Goal: Task Accomplishment & Management: Manage account settings

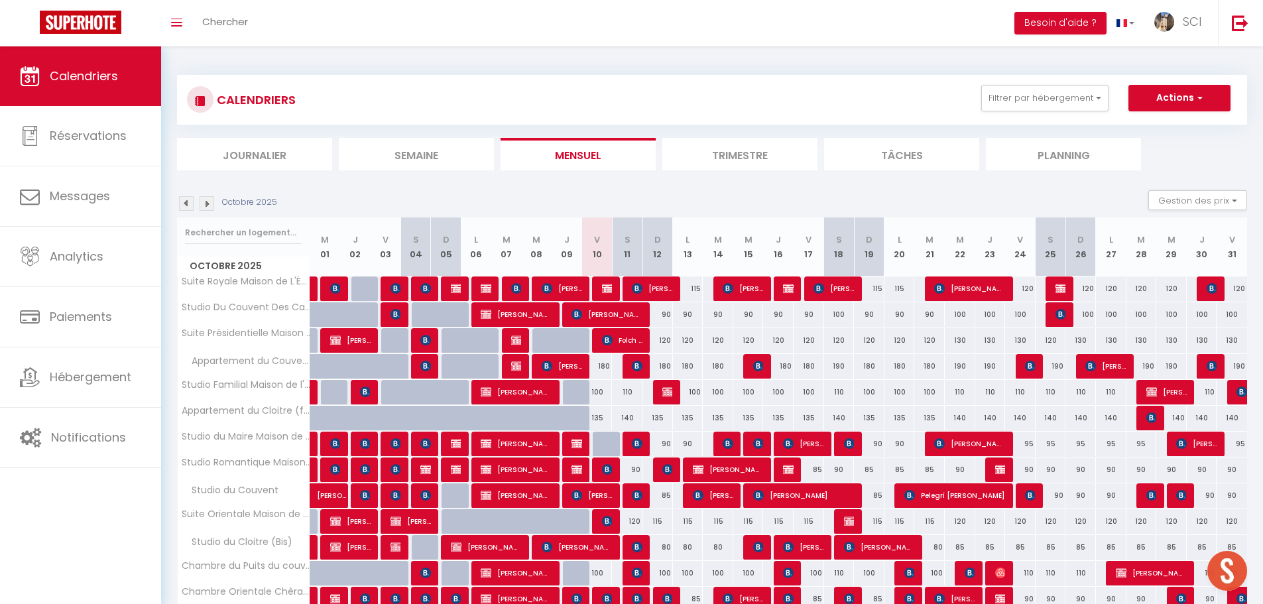
scroll to position [470, 0]
click at [1062, 152] on li "Planning" at bounding box center [1063, 154] width 155 height 32
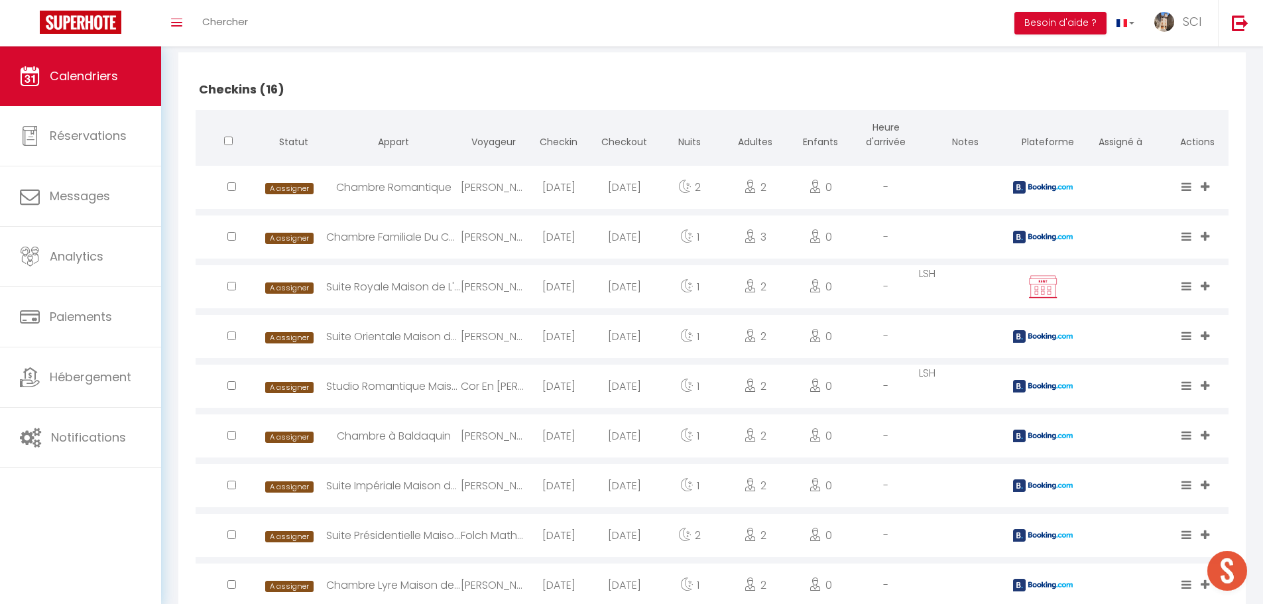
scroll to position [331, 0]
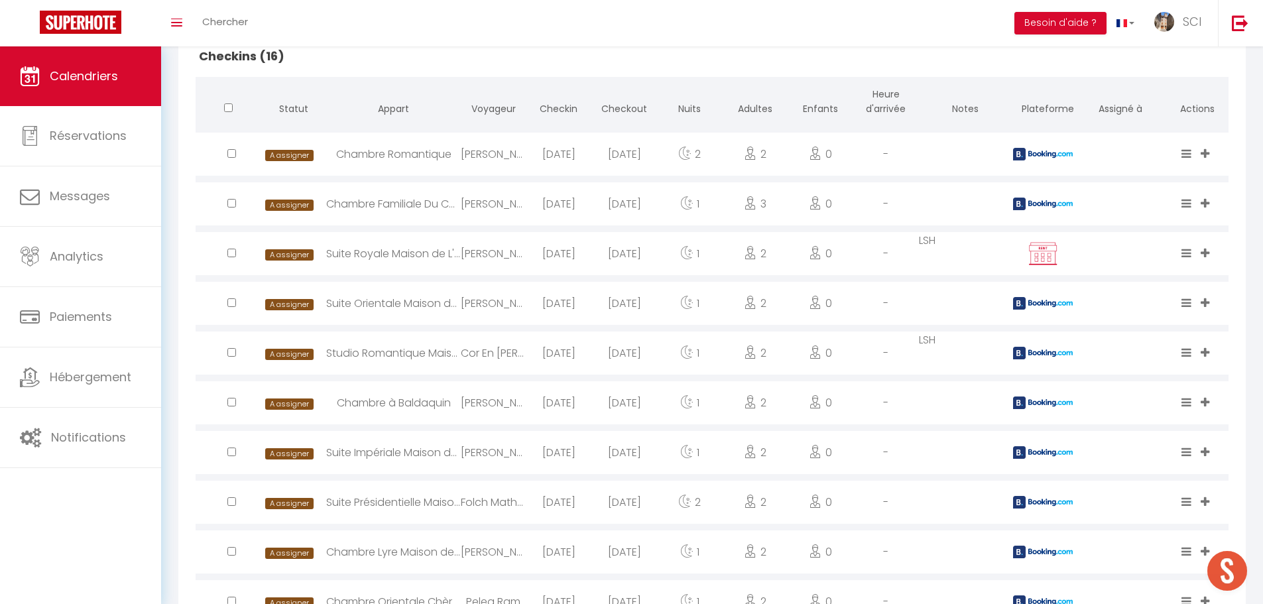
click at [413, 502] on div "Suite Présidentielle Maison De L'Église" at bounding box center [393, 501] width 135 height 43
select select "0"
select select "1"
select select
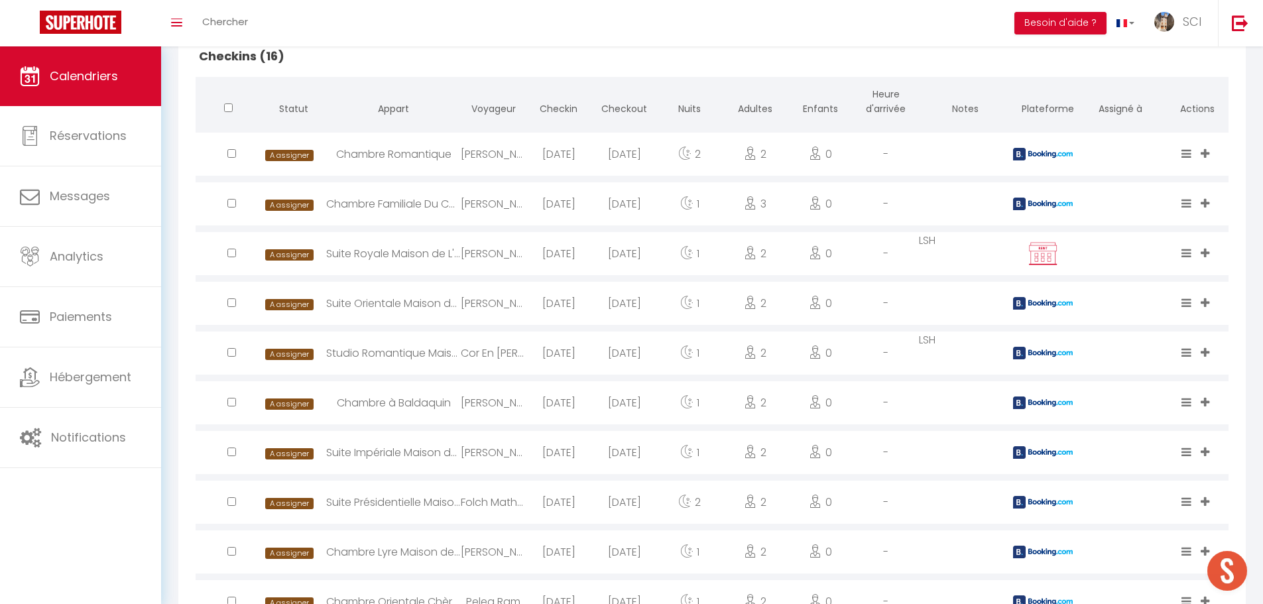
select select
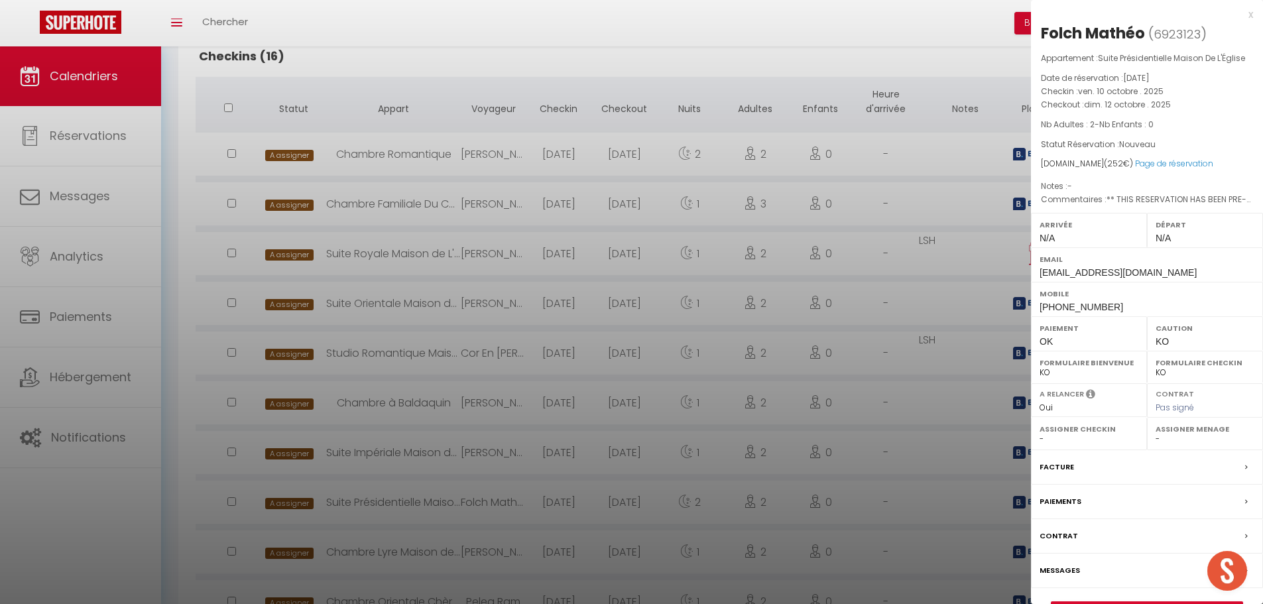
click at [556, 55] on div at bounding box center [631, 302] width 1263 height 604
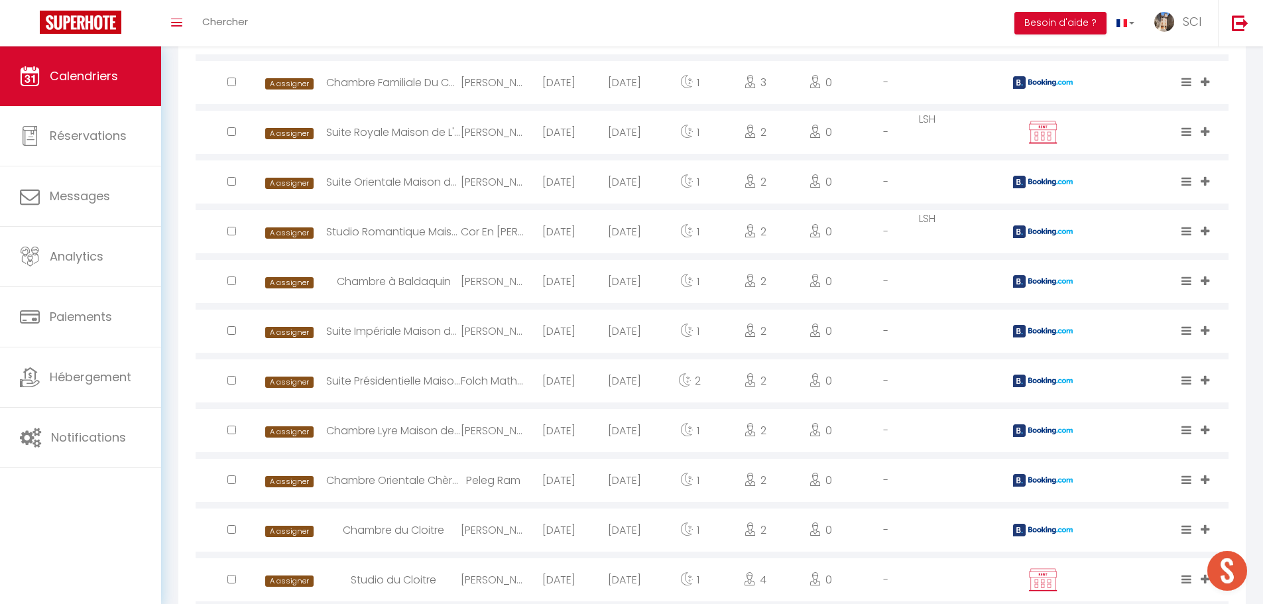
scroll to position [464, 0]
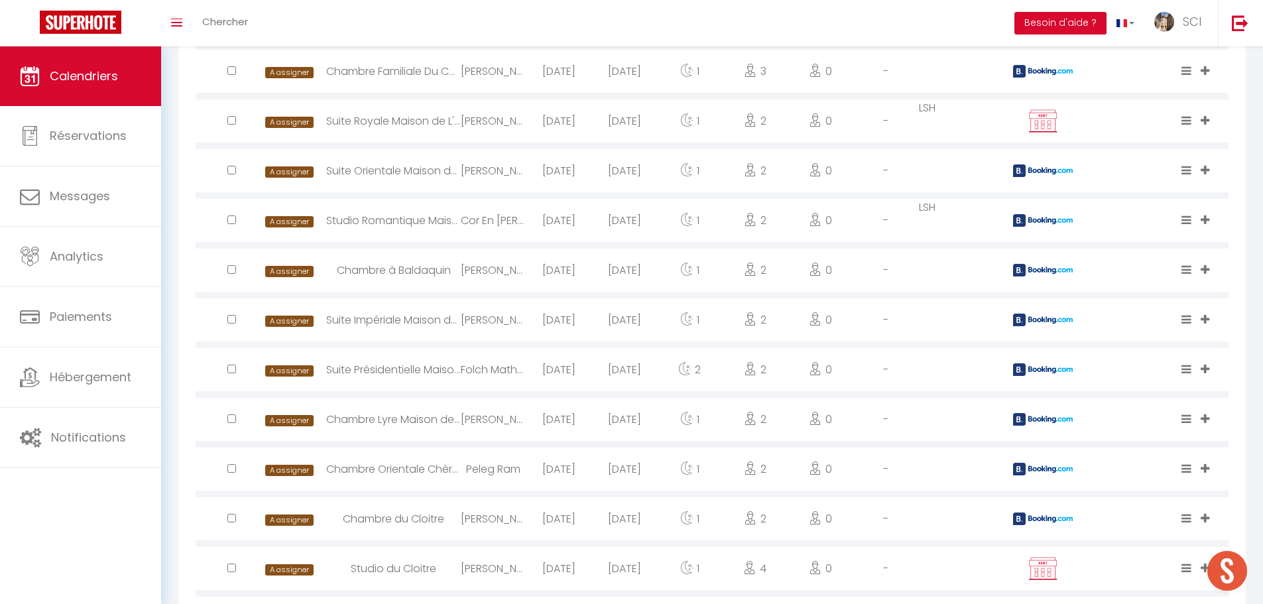
click at [411, 417] on div "Chambre Lyre Maison de L'Église" at bounding box center [393, 419] width 135 height 43
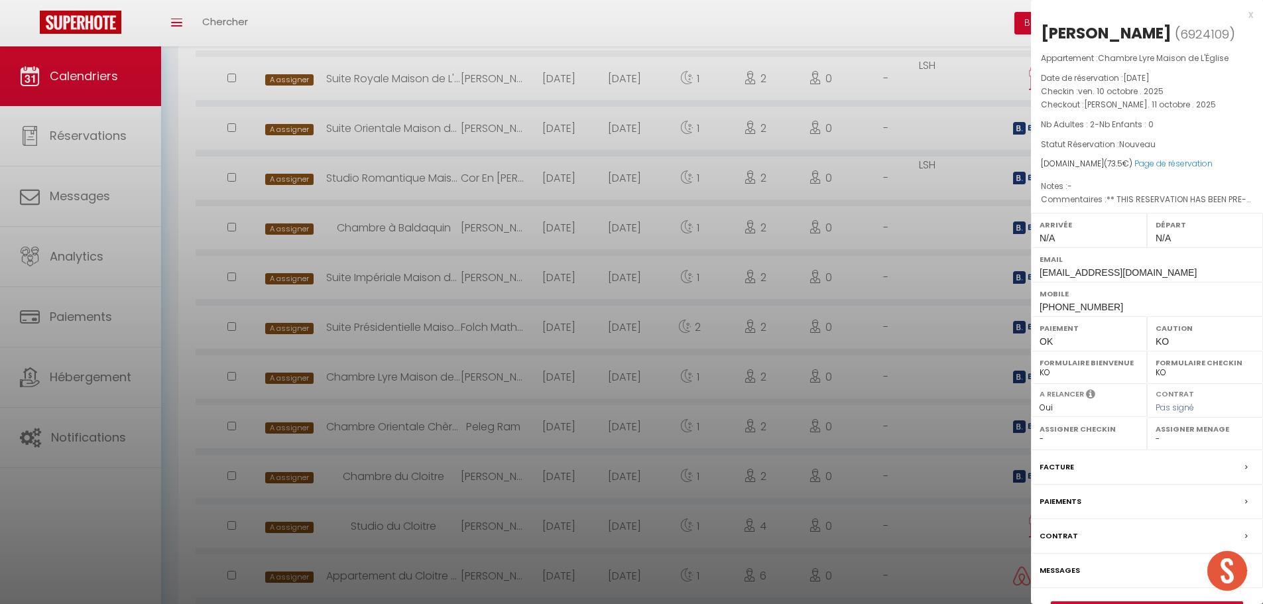
scroll to position [530, 0]
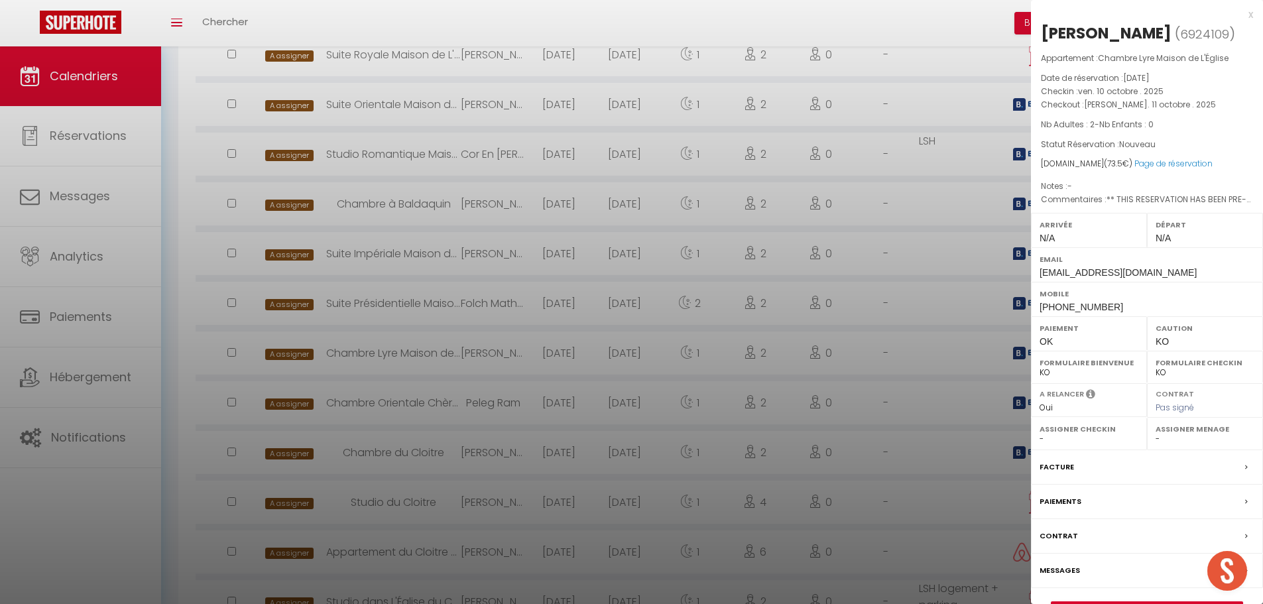
click at [537, 35] on div at bounding box center [631, 302] width 1263 height 604
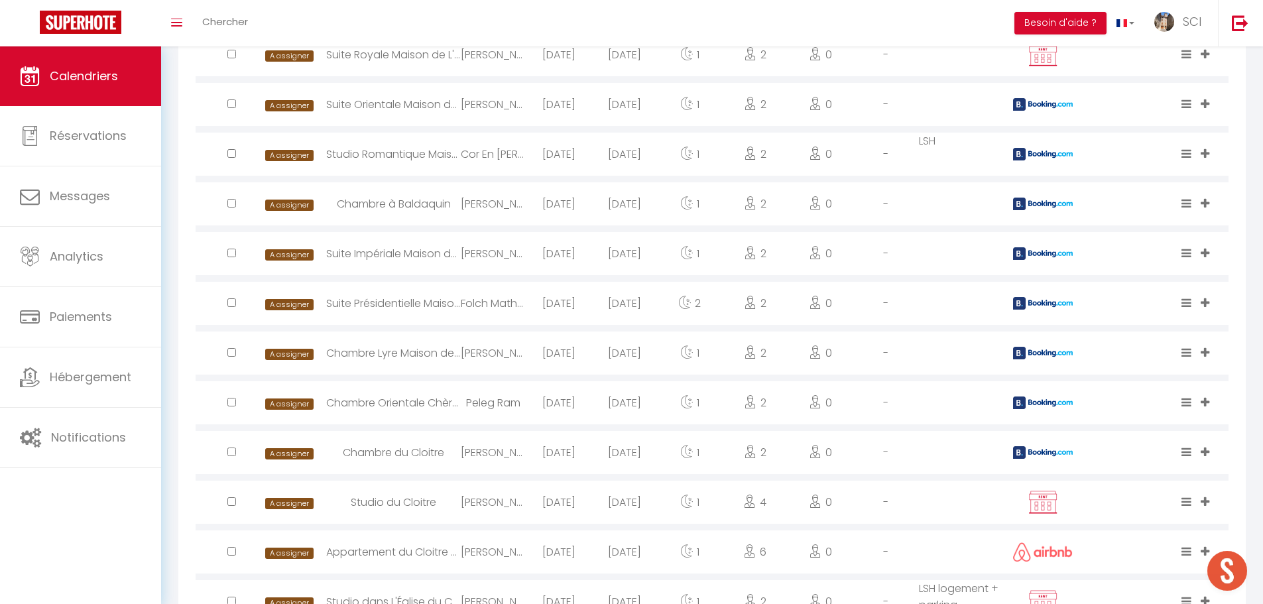
click at [406, 404] on div "Chambre Orientale Chèrazade" at bounding box center [393, 402] width 135 height 43
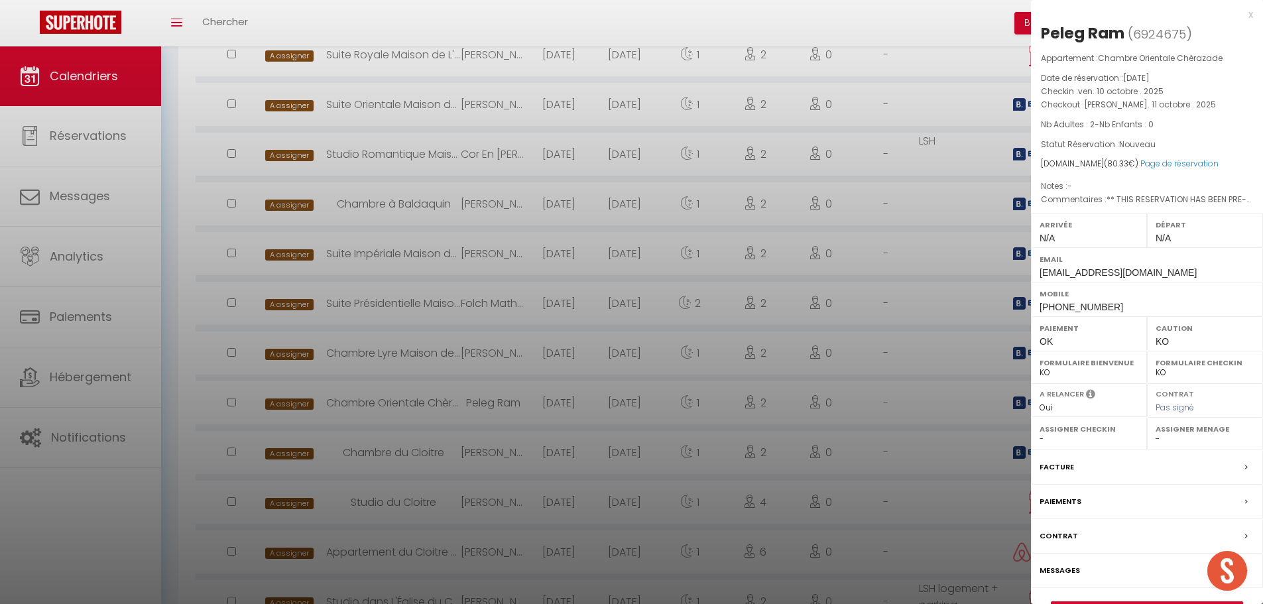
click at [1091, 575] on div "Messages" at bounding box center [1147, 570] width 232 height 34
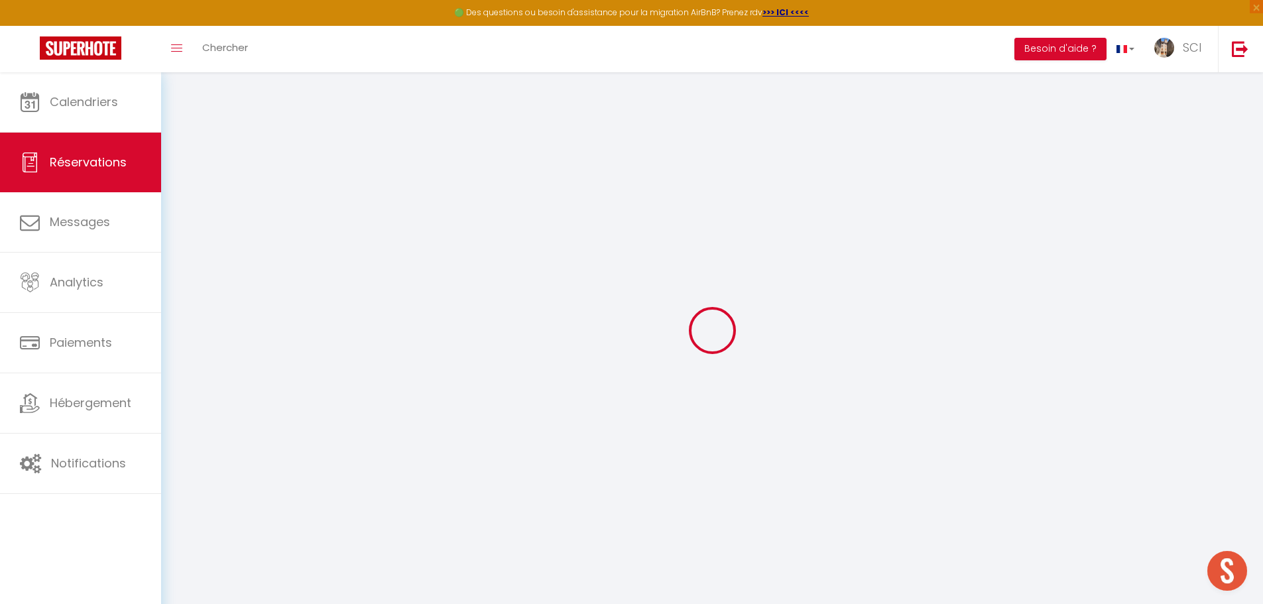
select select
checkbox input "false"
type textarea "** THIS RESERVATION HAS BEEN PRE-PAID ** BOOKING NOTE : Payment charge is EUR 1…"
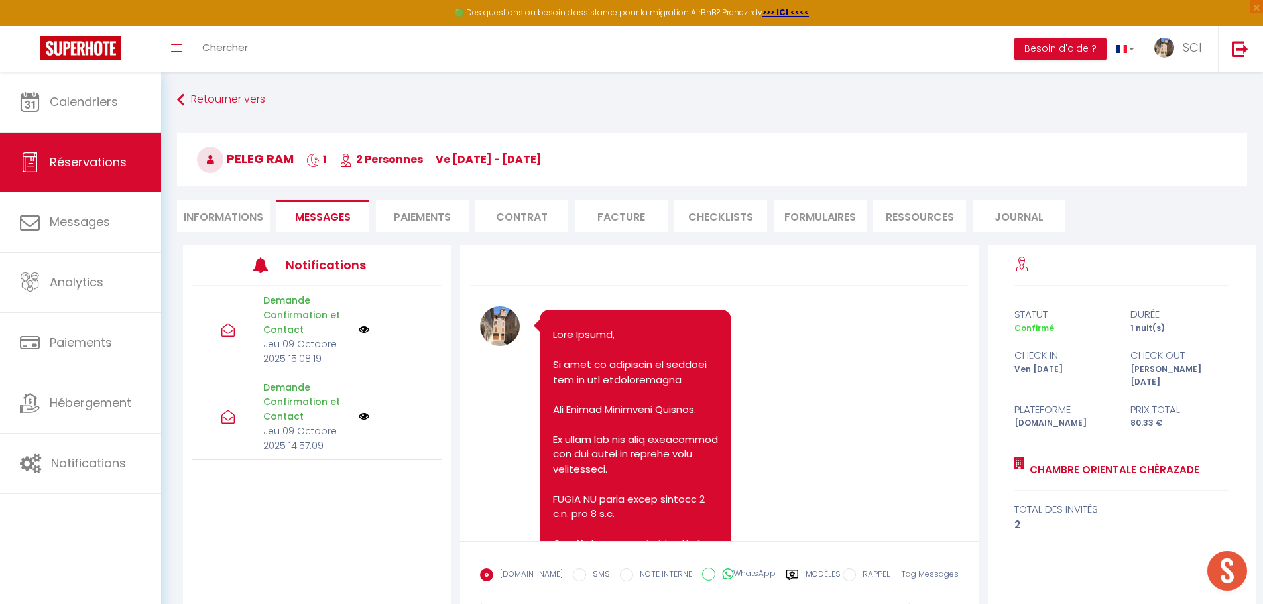
scroll to position [1717, 0]
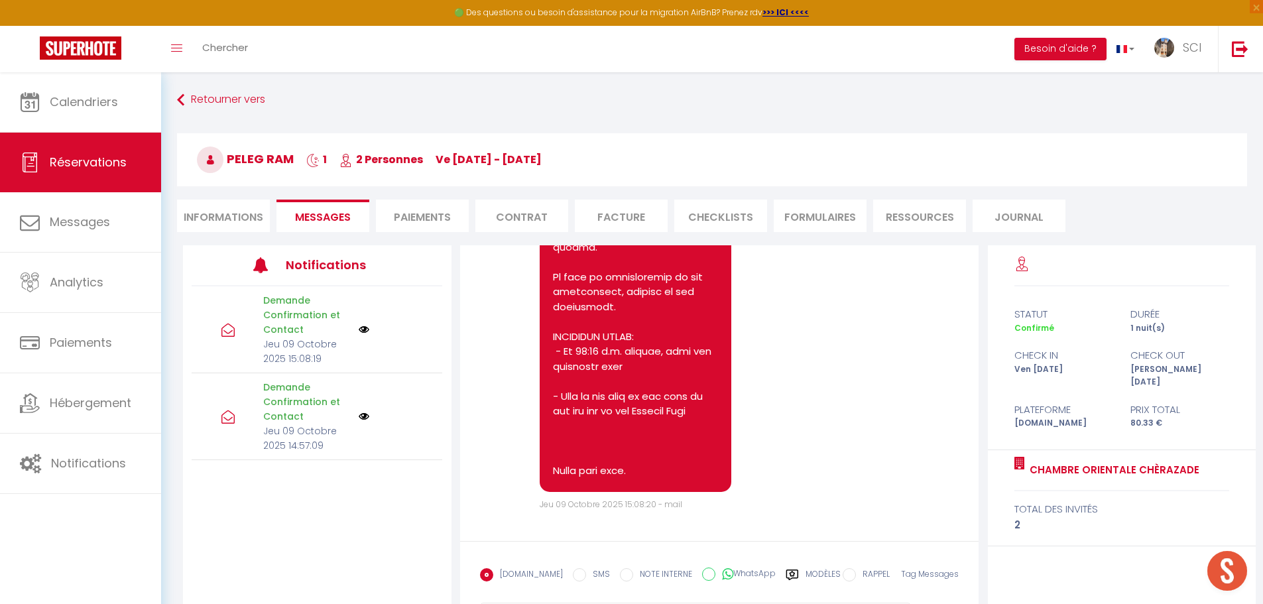
select select
click at [207, 210] on li "Informations" at bounding box center [223, 215] width 93 height 32
select select
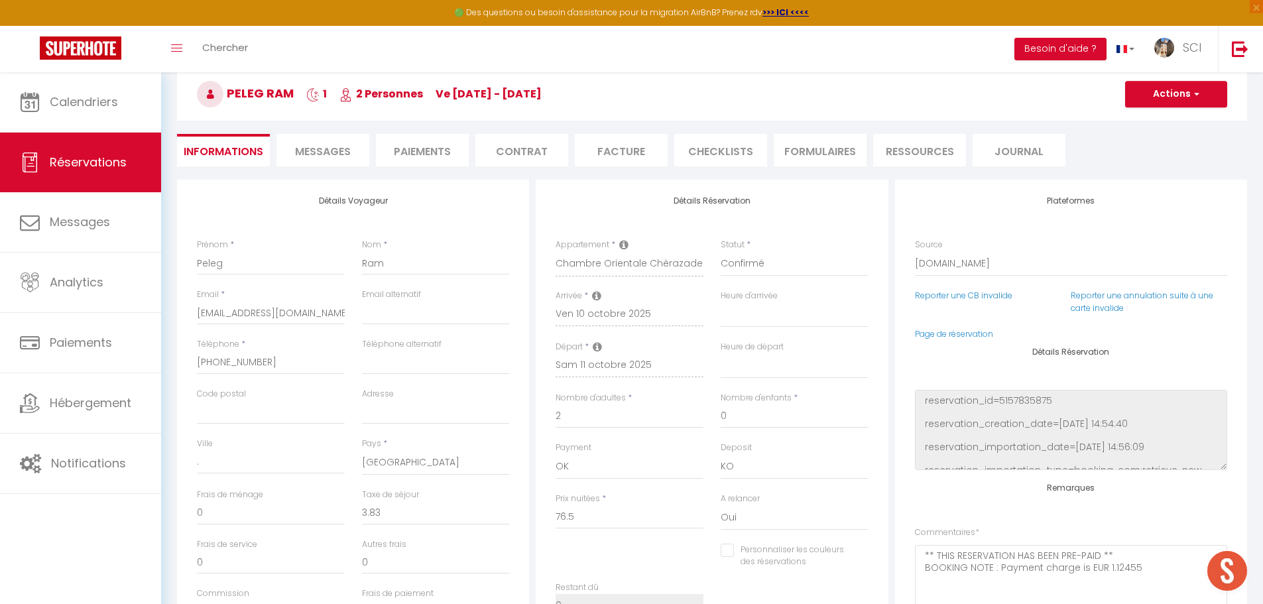
scroll to position [66, 0]
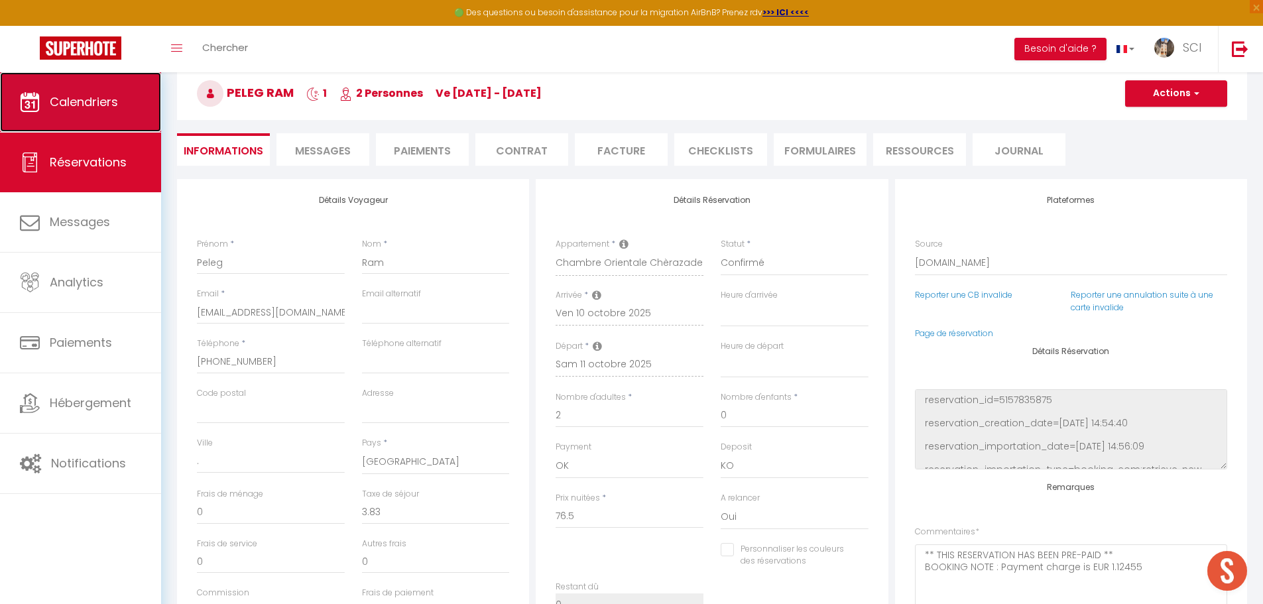
click at [119, 112] on link "Calendriers" at bounding box center [80, 102] width 161 height 60
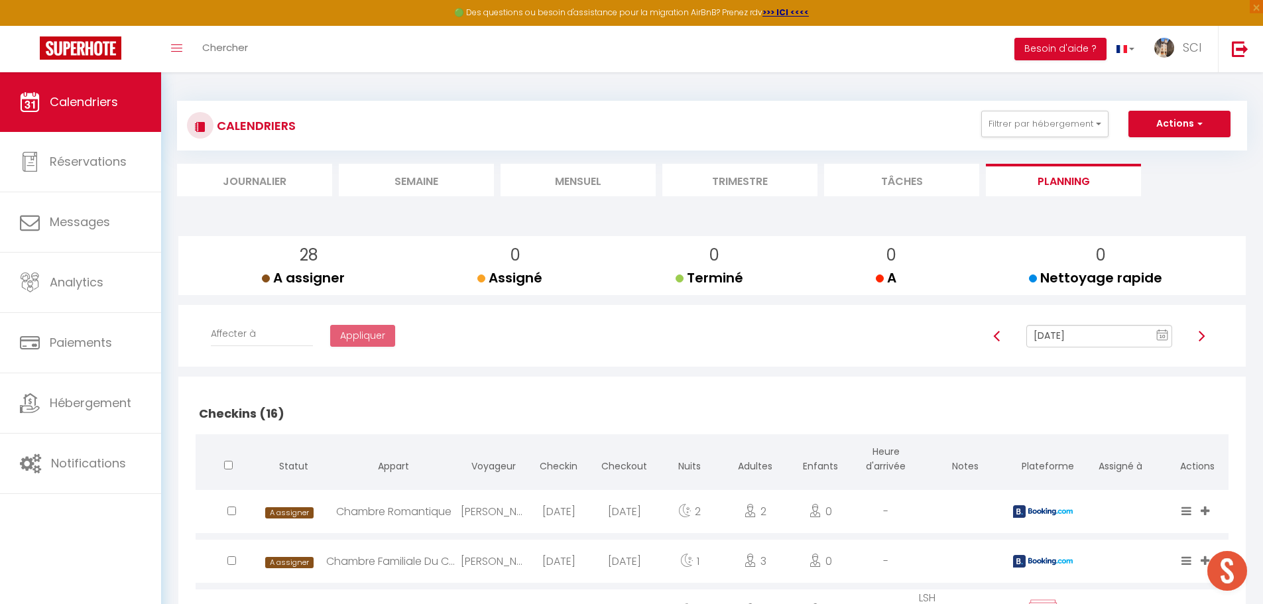
click at [582, 398] on h2 "Checkins (16)" at bounding box center [712, 413] width 1033 height 41
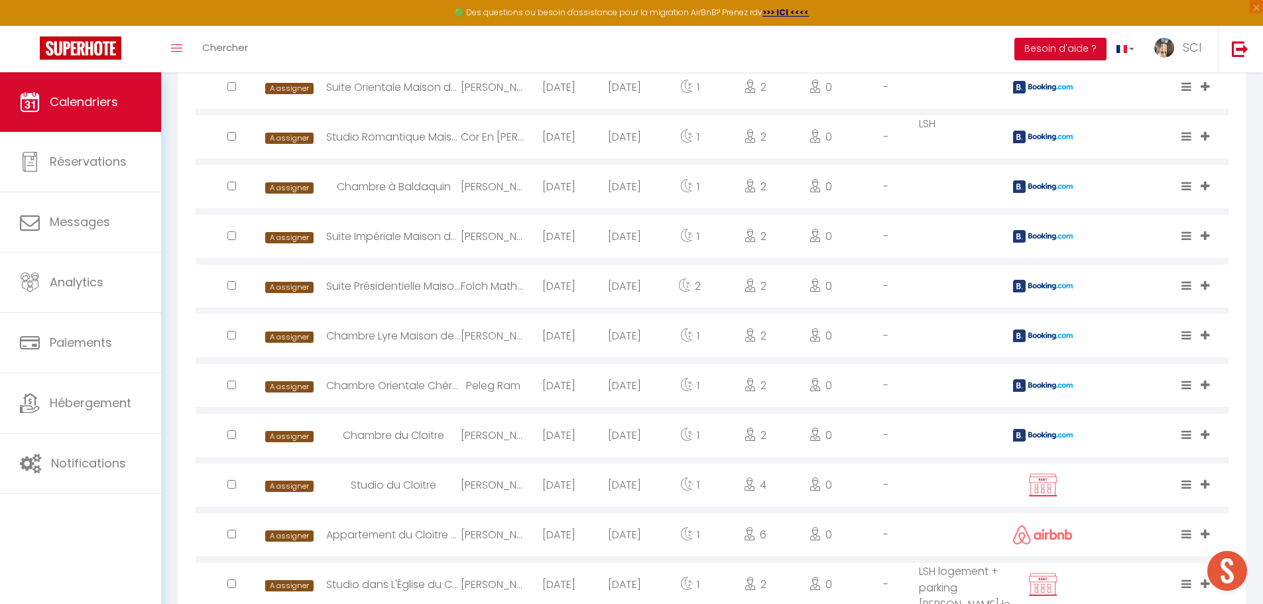
scroll to position [596, 0]
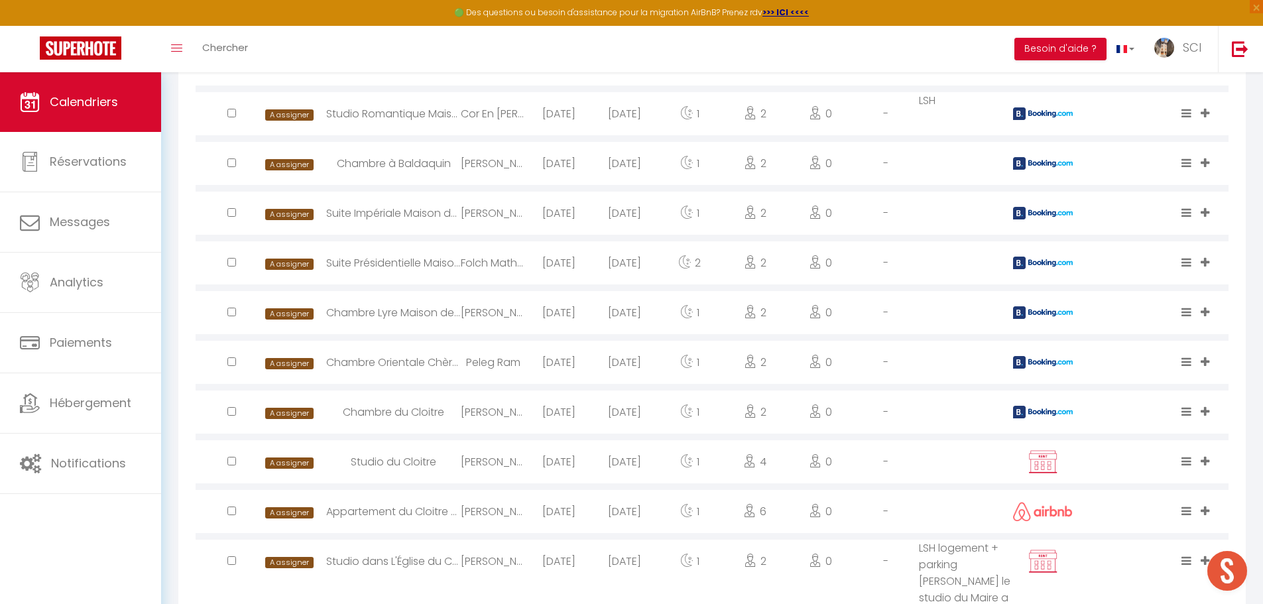
click at [392, 509] on div "Appartement du Cloitre 2ème" at bounding box center [393, 511] width 135 height 43
select select "0"
select select "1"
select select
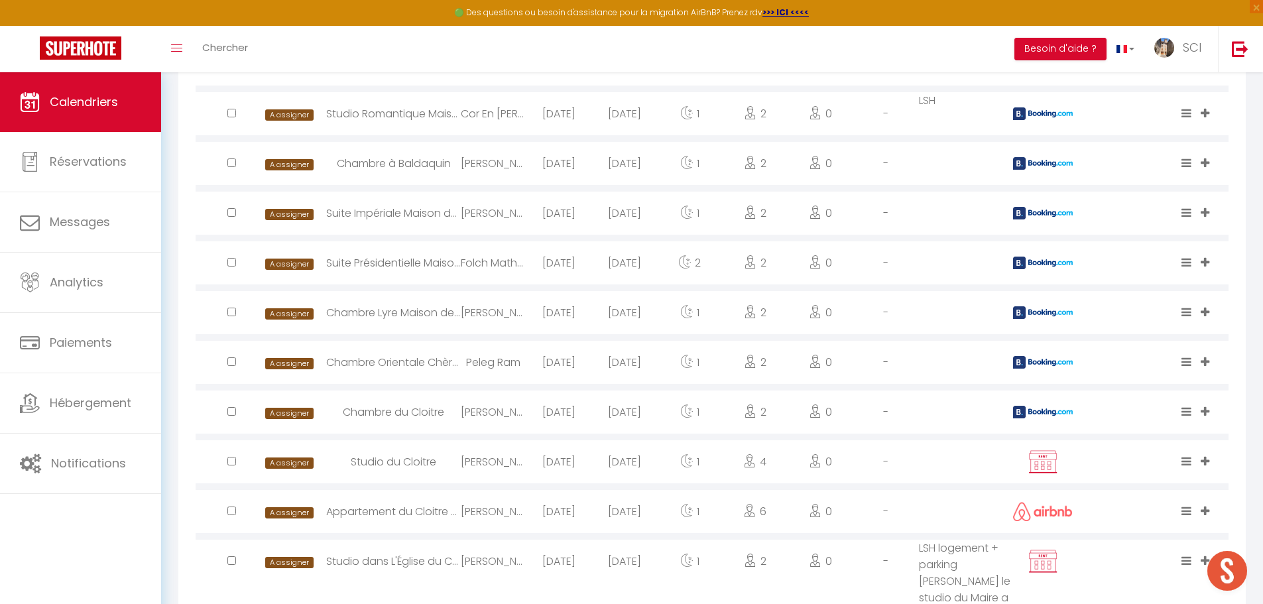
select select
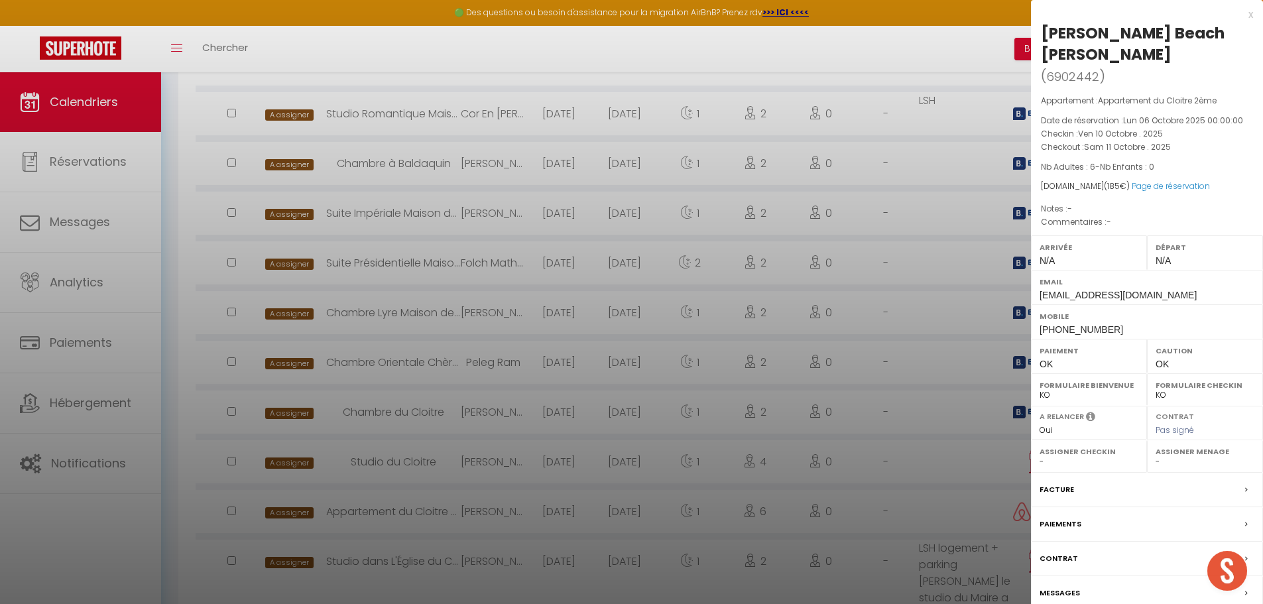
click at [392, 509] on div at bounding box center [631, 302] width 1263 height 604
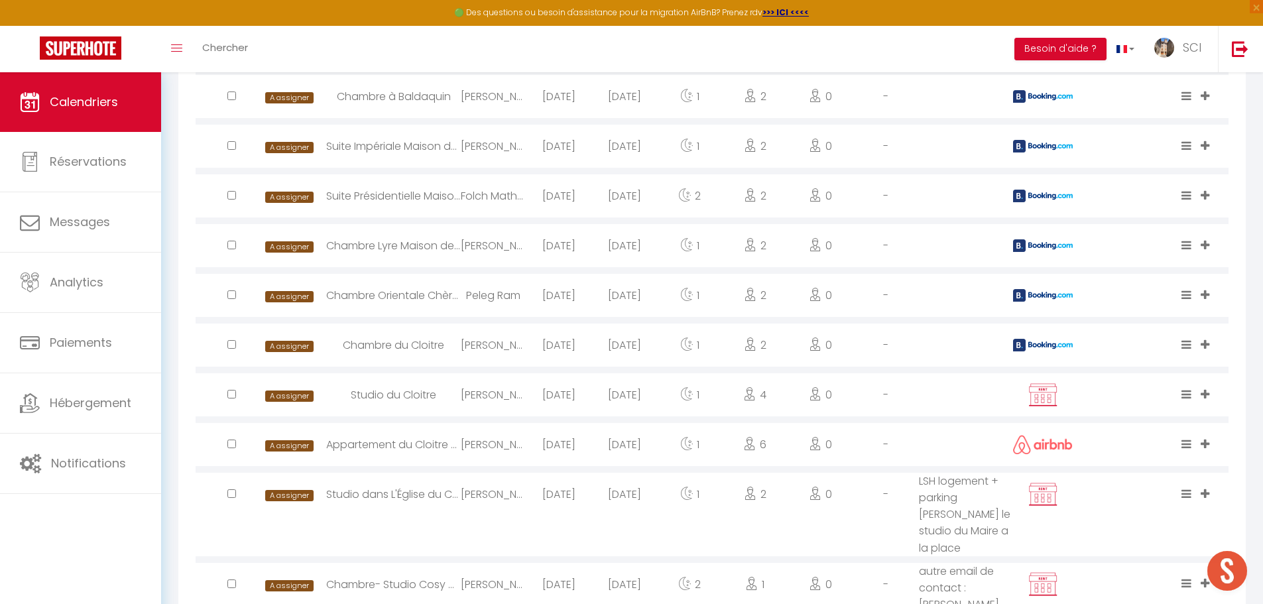
scroll to position [663, 0]
